Goal: Information Seeking & Learning: Check status

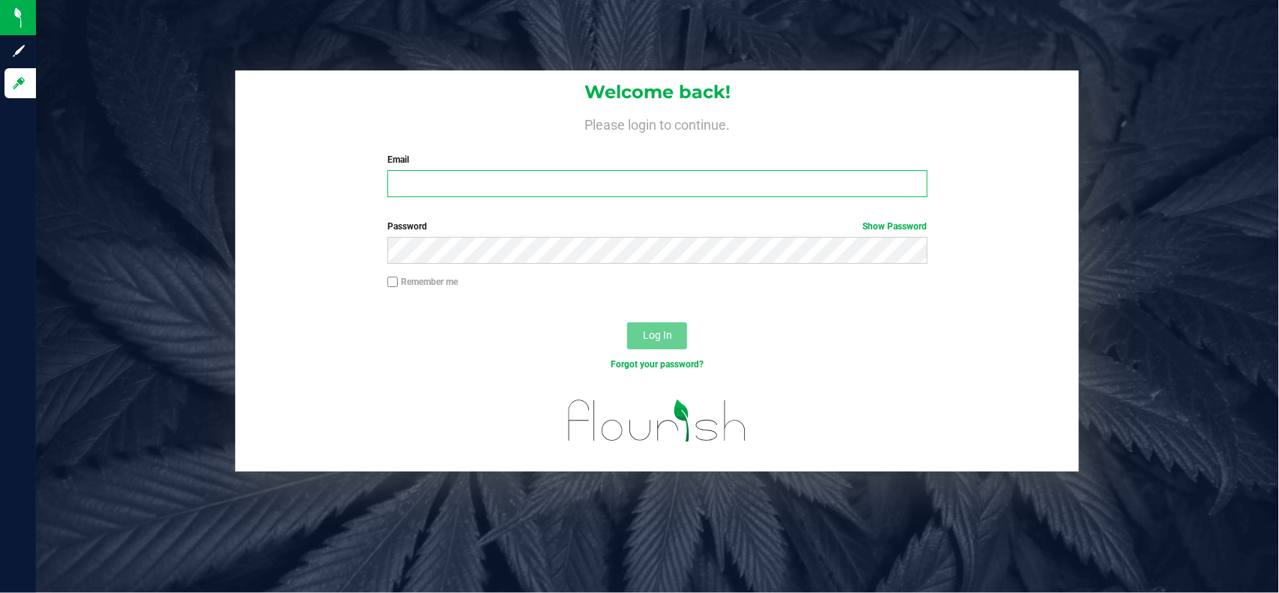
type input "[EMAIL_ADDRESS][PERSON_NAME][DOMAIN_NAME]"
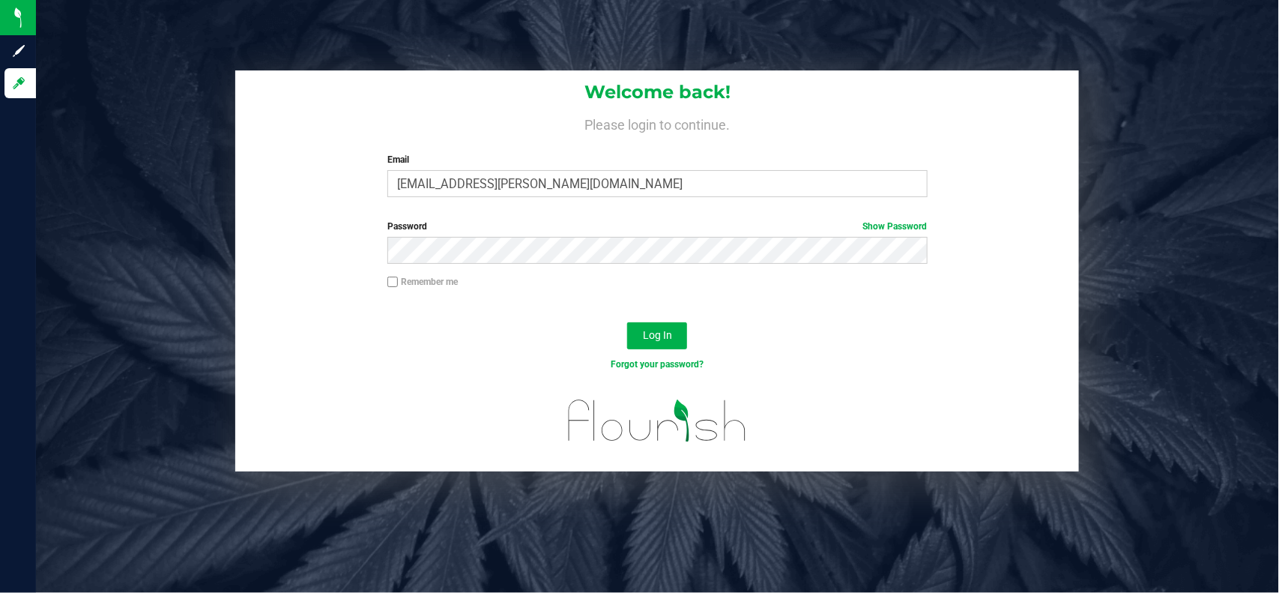
click at [402, 372] on div "Forgot your password?" at bounding box center [656, 376] width 843 height 22
click at [646, 329] on span "Log In" at bounding box center [657, 335] width 29 height 12
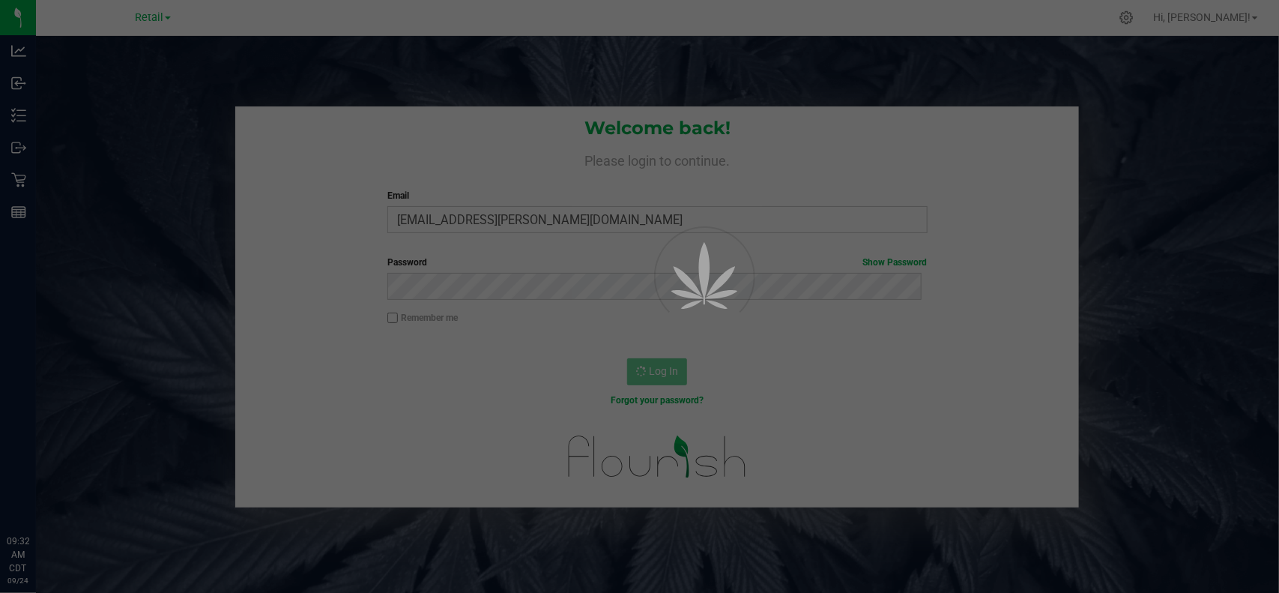
click at [154, 22] on span "Retail" at bounding box center [149, 17] width 28 height 13
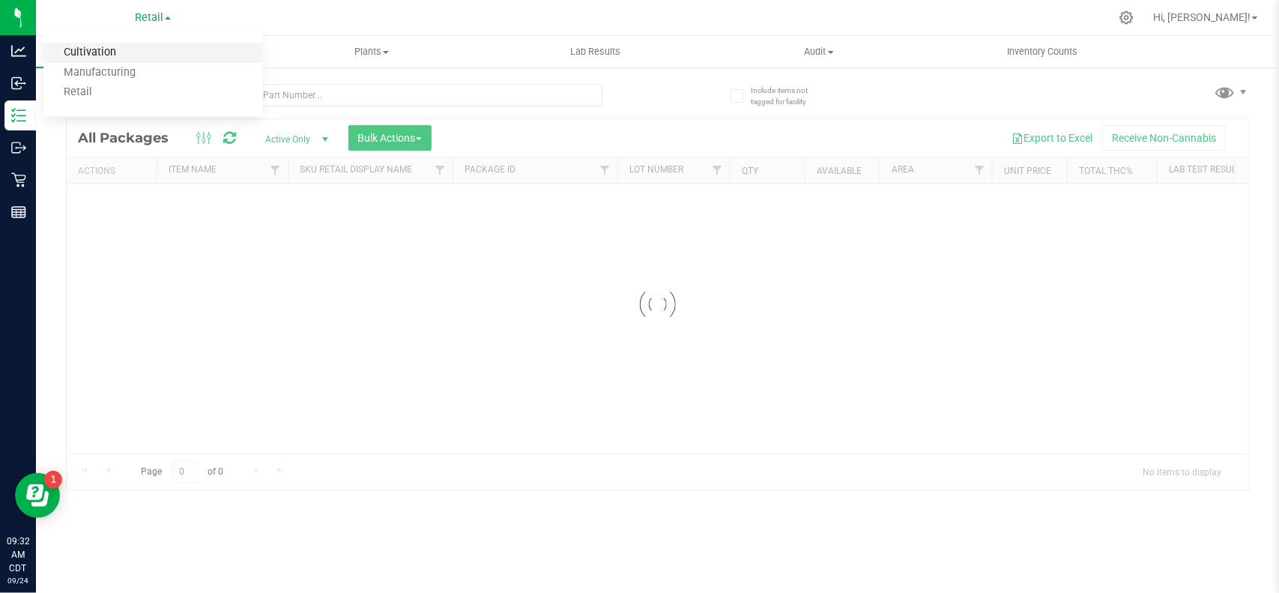
click at [132, 45] on link "Cultivation" at bounding box center [152, 53] width 219 height 20
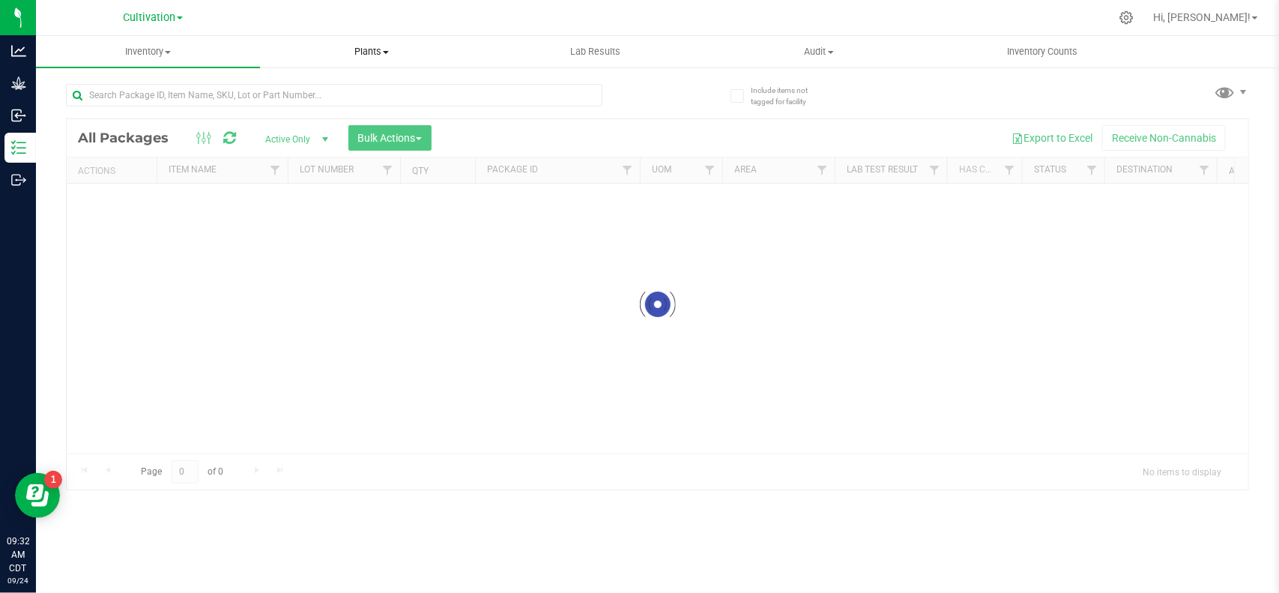
click at [356, 47] on span "Plants" at bounding box center [372, 51] width 222 height 13
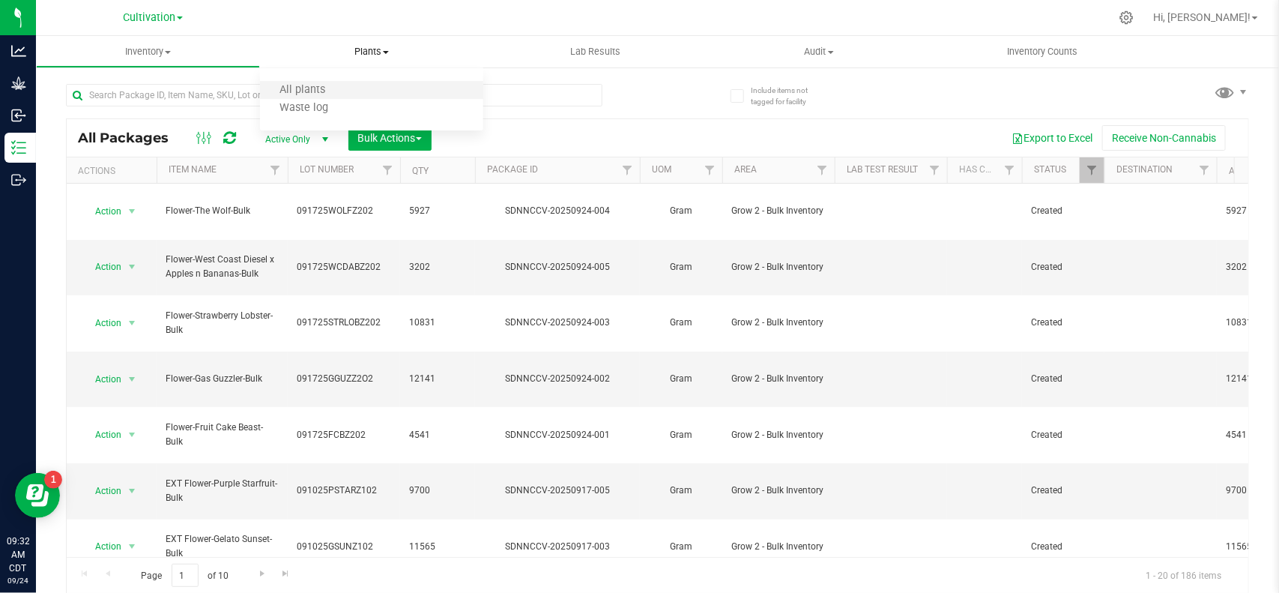
click at [350, 85] on li "All plants" at bounding box center [372, 91] width 224 height 18
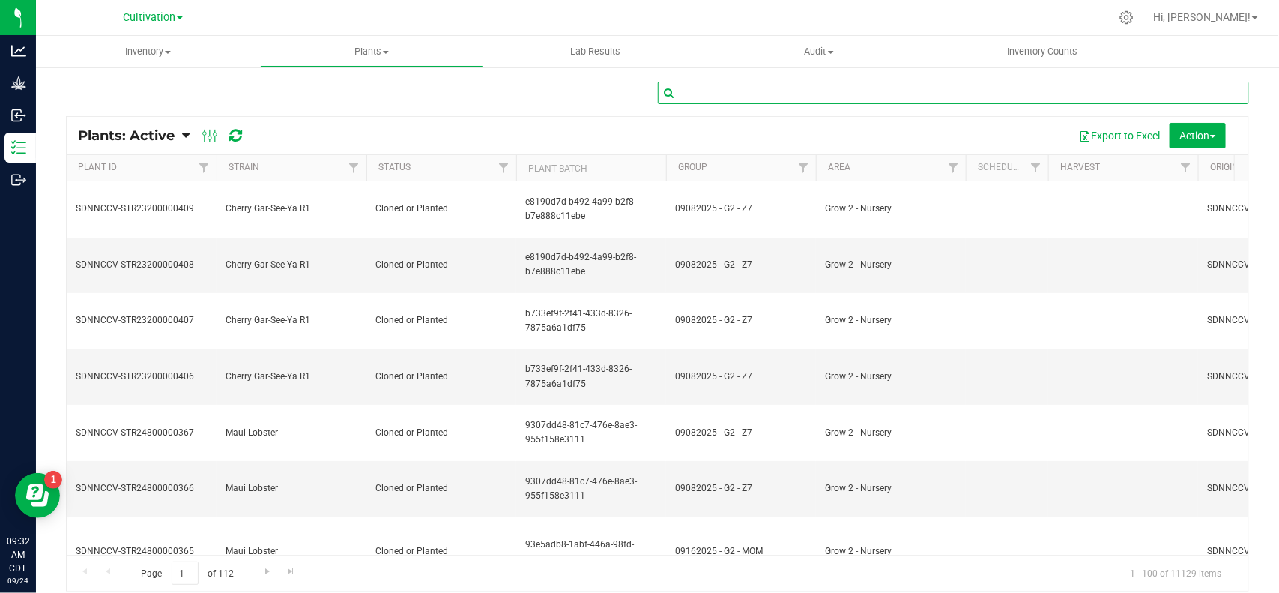
click at [908, 90] on input "text" at bounding box center [954, 93] width 592 height 22
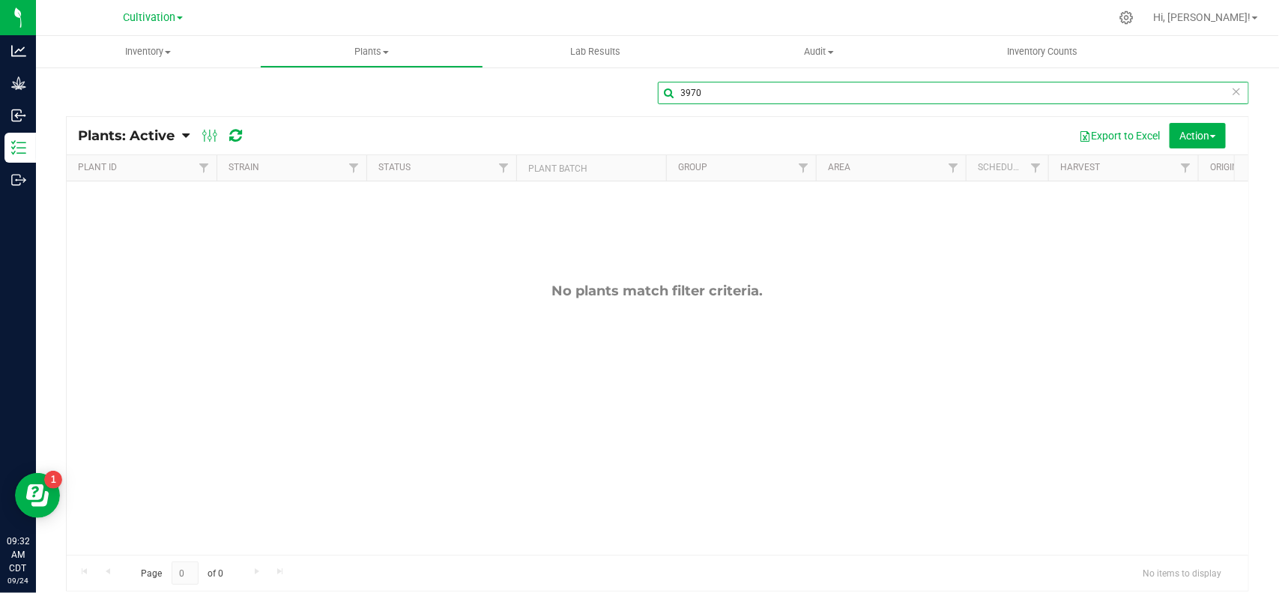
type input "3970"
click at [167, 132] on span "Plants: Active" at bounding box center [126, 135] width 97 height 16
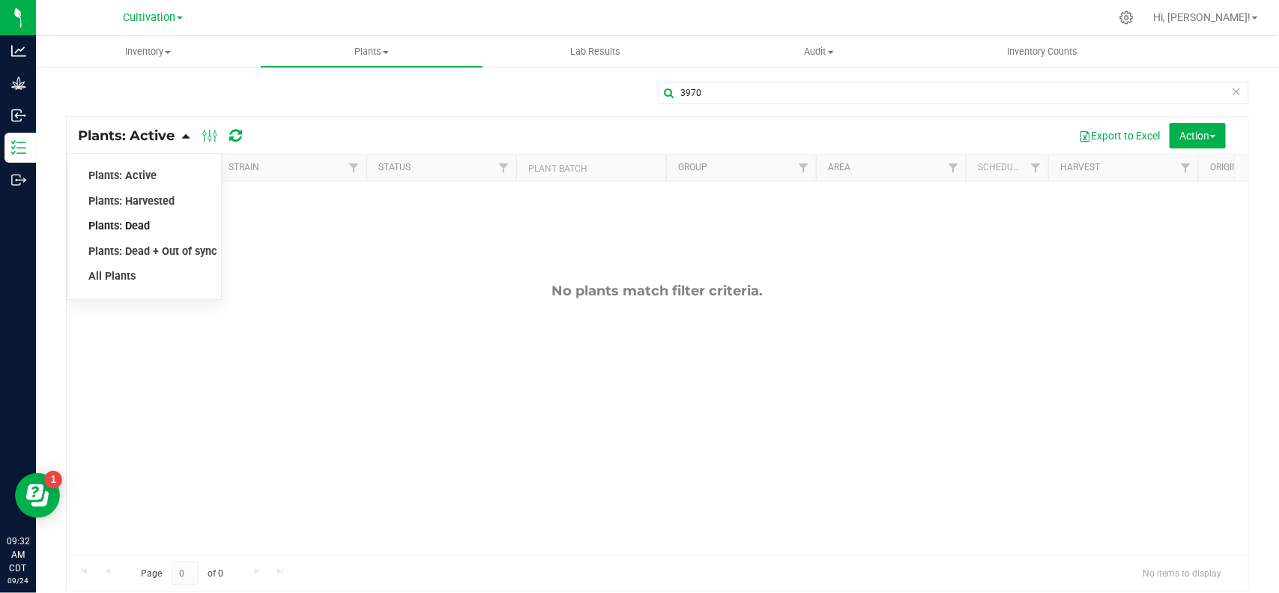
click at [147, 227] on span "Plants: Dead" at bounding box center [118, 225] width 61 height 13
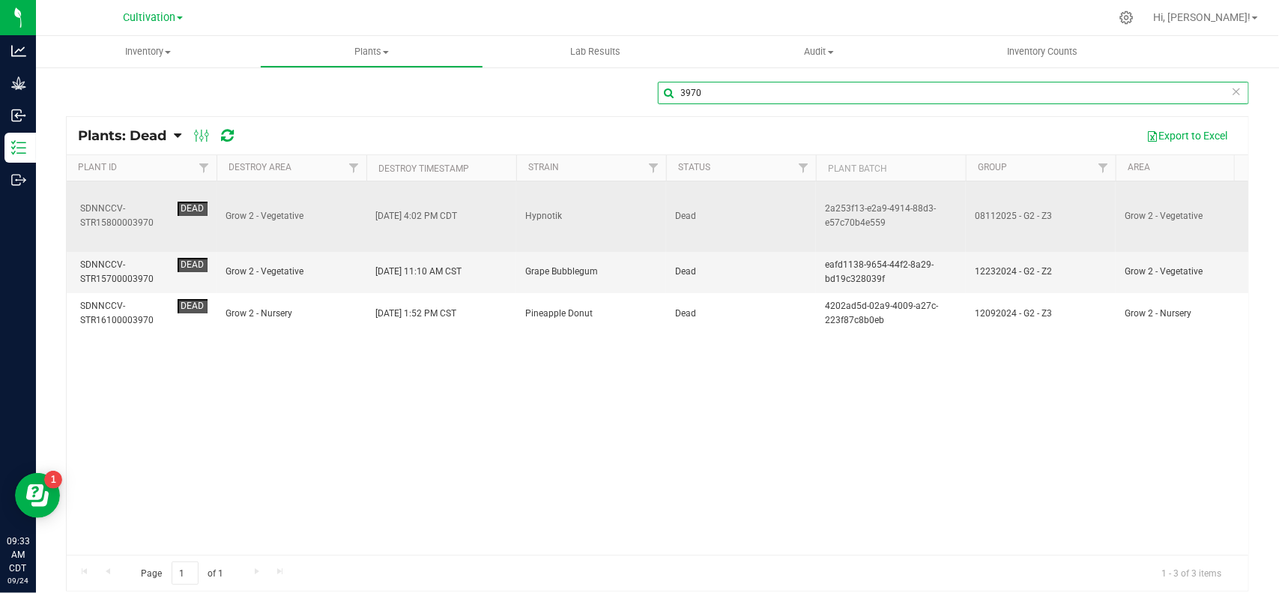
drag, startPoint x: 723, startPoint y: 99, endPoint x: 769, endPoint y: 201, distance: 111.7
click at [658, 101] on input "3970" at bounding box center [954, 93] width 592 height 22
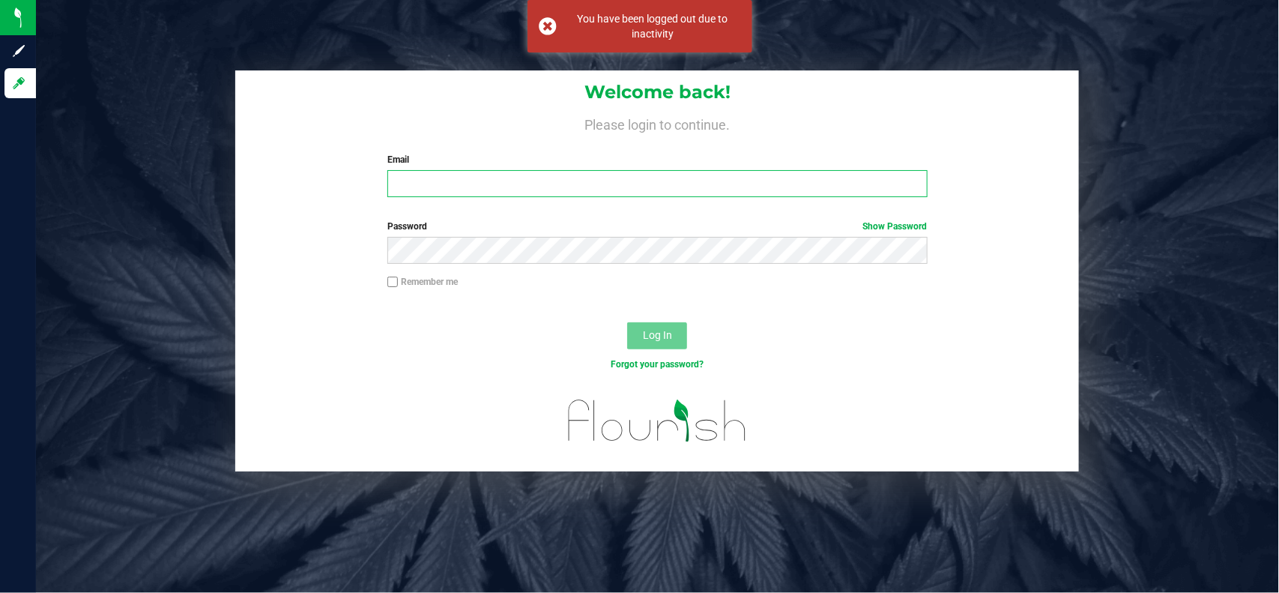
type input "[EMAIL_ADDRESS][PERSON_NAME][DOMAIN_NAME]"
